Goal: Task Accomplishment & Management: Use online tool/utility

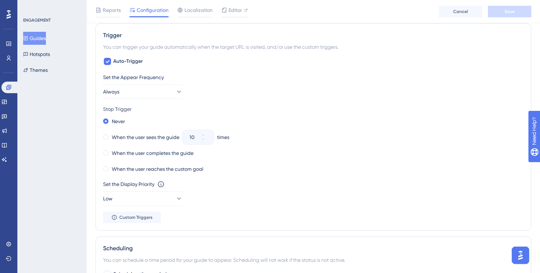
scroll to position [407, 0]
click at [166, 94] on button "Always" at bounding box center [143, 91] width 80 height 14
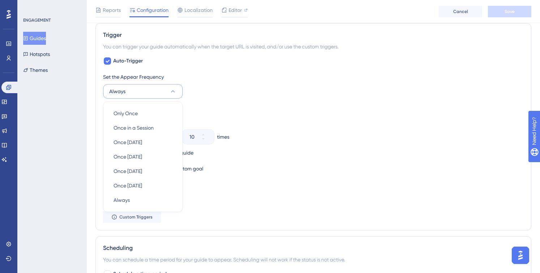
scroll to position [427, 0]
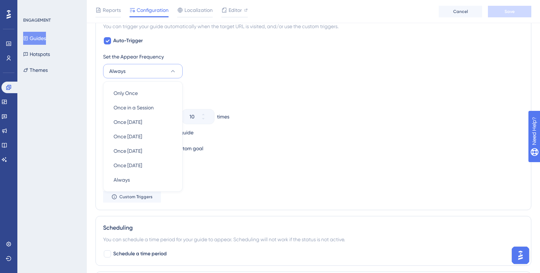
click at [279, 69] on div "Set the Appear Frequency Always Only Once Only Once Once in a Session Once in a…" at bounding box center [313, 65] width 420 height 26
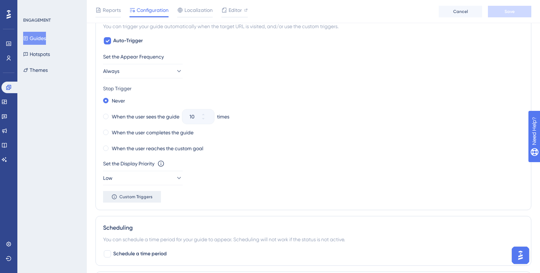
click at [140, 197] on span "Custom Triggers" at bounding box center [135, 197] width 33 height 6
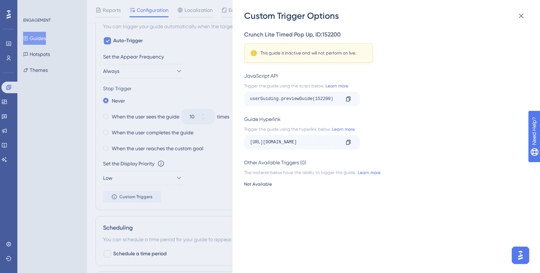
click at [211, 164] on div "Custom Trigger Options Crunch Lite Timed Pop Up , ID: 152200 This guide is inac…" at bounding box center [270, 136] width 540 height 273
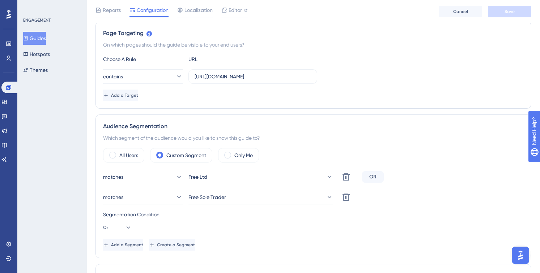
scroll to position [167, 0]
click at [166, 73] on button "contains" at bounding box center [143, 75] width 80 height 14
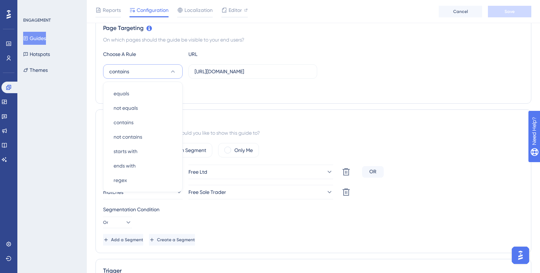
click at [246, 44] on div "Page Targeting On which pages should the guide be visible to your end users? Ch…" at bounding box center [313, 59] width 436 height 87
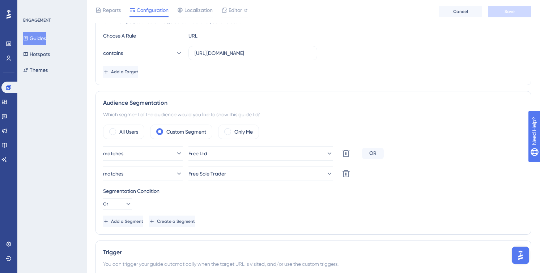
scroll to position [149, 0]
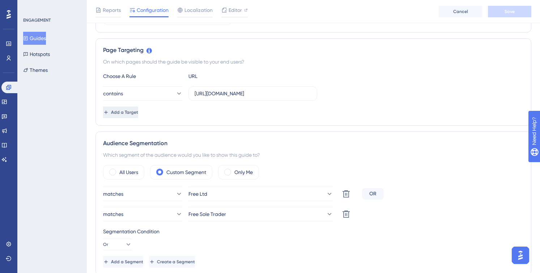
click at [138, 114] on span "Add a Target" at bounding box center [124, 113] width 27 height 6
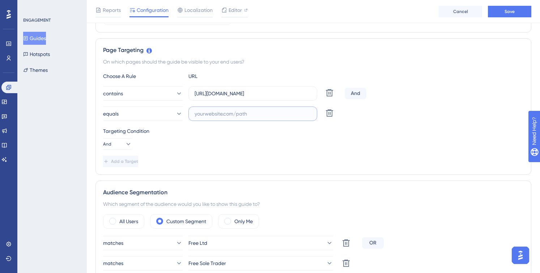
click at [238, 115] on input "text" at bounding box center [252, 114] width 116 height 8
click at [126, 146] on icon at bounding box center [127, 144] width 7 height 7
click at [180, 136] on div "Targeting Condition And And And Or Or" at bounding box center [313, 138] width 420 height 23
click at [175, 116] on icon at bounding box center [178, 113] width 7 height 7
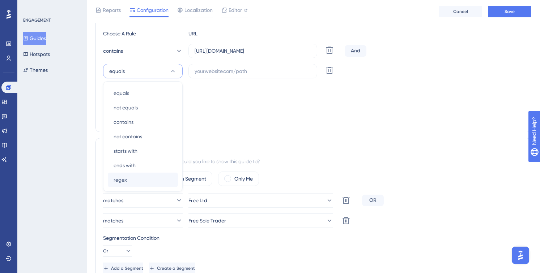
scroll to position [193, 0]
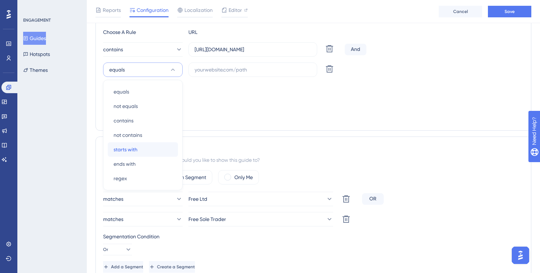
click at [149, 149] on div "starts with starts with" at bounding box center [142, 149] width 59 height 14
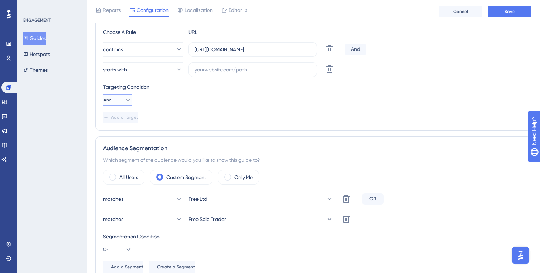
click at [126, 98] on icon at bounding box center [127, 100] width 7 height 7
click at [157, 78] on div "Choose A Rule URL contains [URL][DOMAIN_NAME] Delete And starts with Delete Tar…" at bounding box center [313, 75] width 420 height 95
click at [168, 69] on button "starts with" at bounding box center [143, 70] width 80 height 14
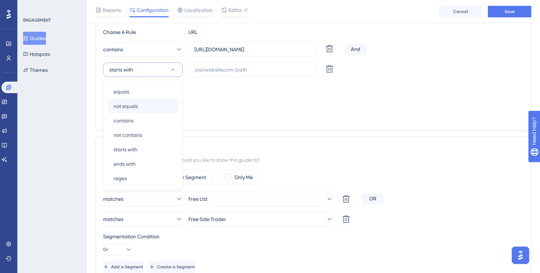
scroll to position [192, 0]
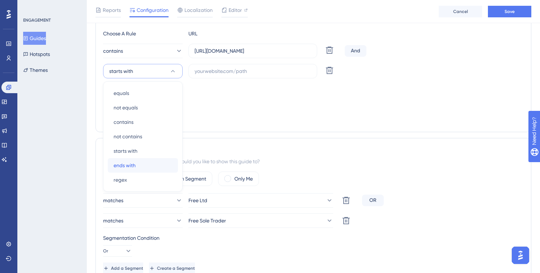
click at [134, 166] on span "ends with" at bounding box center [124, 165] width 22 height 9
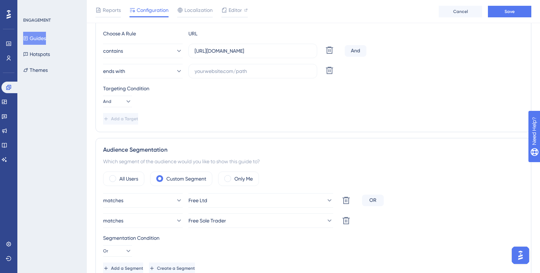
click at [201, 85] on div "Targeting Condition" at bounding box center [313, 88] width 420 height 9
click at [175, 69] on icon at bounding box center [178, 71] width 7 height 7
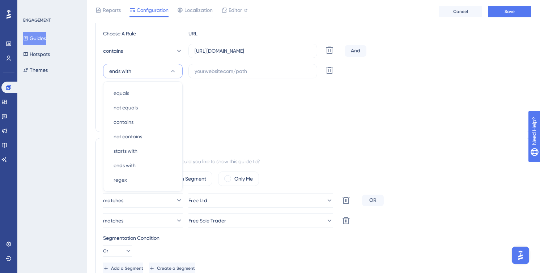
click at [209, 89] on div "Targeting Condition" at bounding box center [313, 88] width 420 height 9
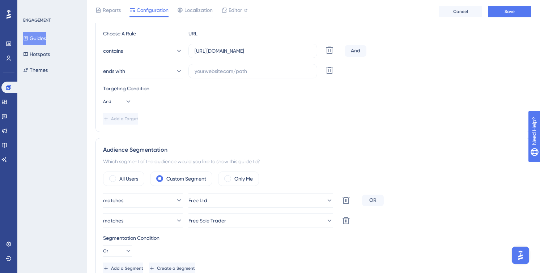
click at [209, 89] on div "Targeting Condition" at bounding box center [313, 88] width 420 height 9
click at [159, 55] on button "contains" at bounding box center [143, 51] width 80 height 14
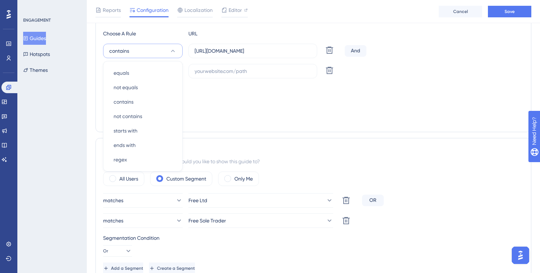
scroll to position [171, 0]
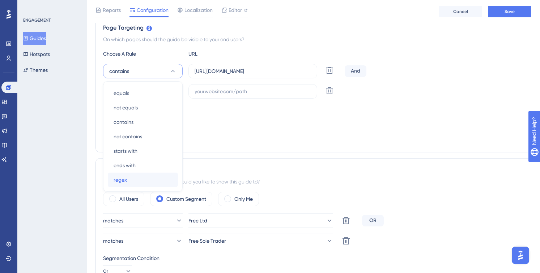
click at [137, 175] on div "regex regex" at bounding box center [142, 180] width 59 height 14
click at [161, 70] on button "regex" at bounding box center [143, 71] width 80 height 14
click at [155, 97] on div "equals equals" at bounding box center [142, 93] width 59 height 14
click at [250, 126] on div "Targeting Condition And" at bounding box center [313, 115] width 420 height 23
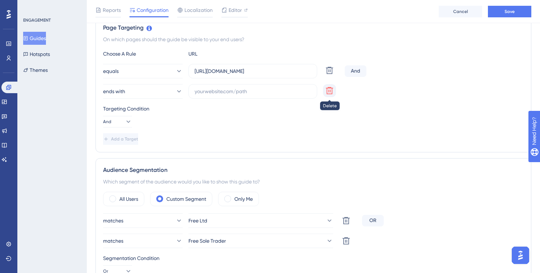
click at [324, 94] on button at bounding box center [329, 90] width 13 height 13
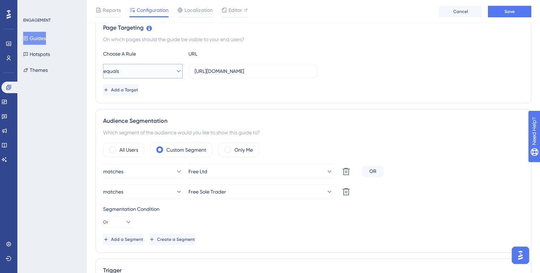
click at [155, 77] on button "equals" at bounding box center [143, 71] width 80 height 14
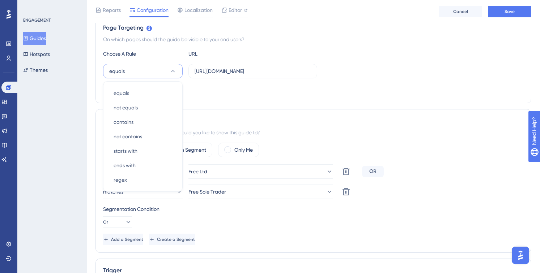
scroll to position [171, 0]
click at [258, 91] on div "Add a Target" at bounding box center [313, 91] width 420 height 12
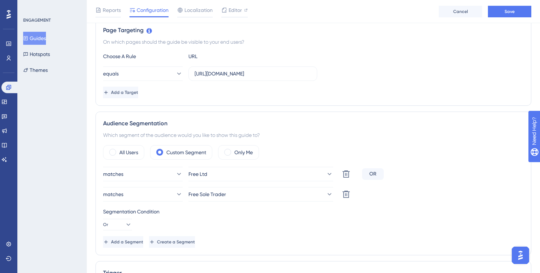
scroll to position [153, 0]
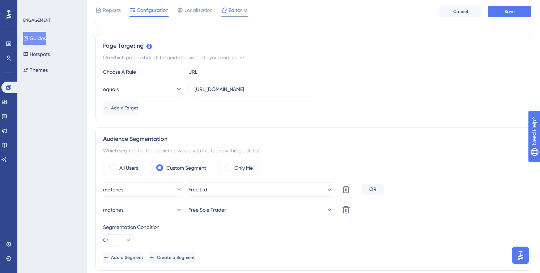
click at [229, 11] on span "Editor" at bounding box center [234, 10] width 13 height 9
